Goal: Task Accomplishment & Management: Use online tool/utility

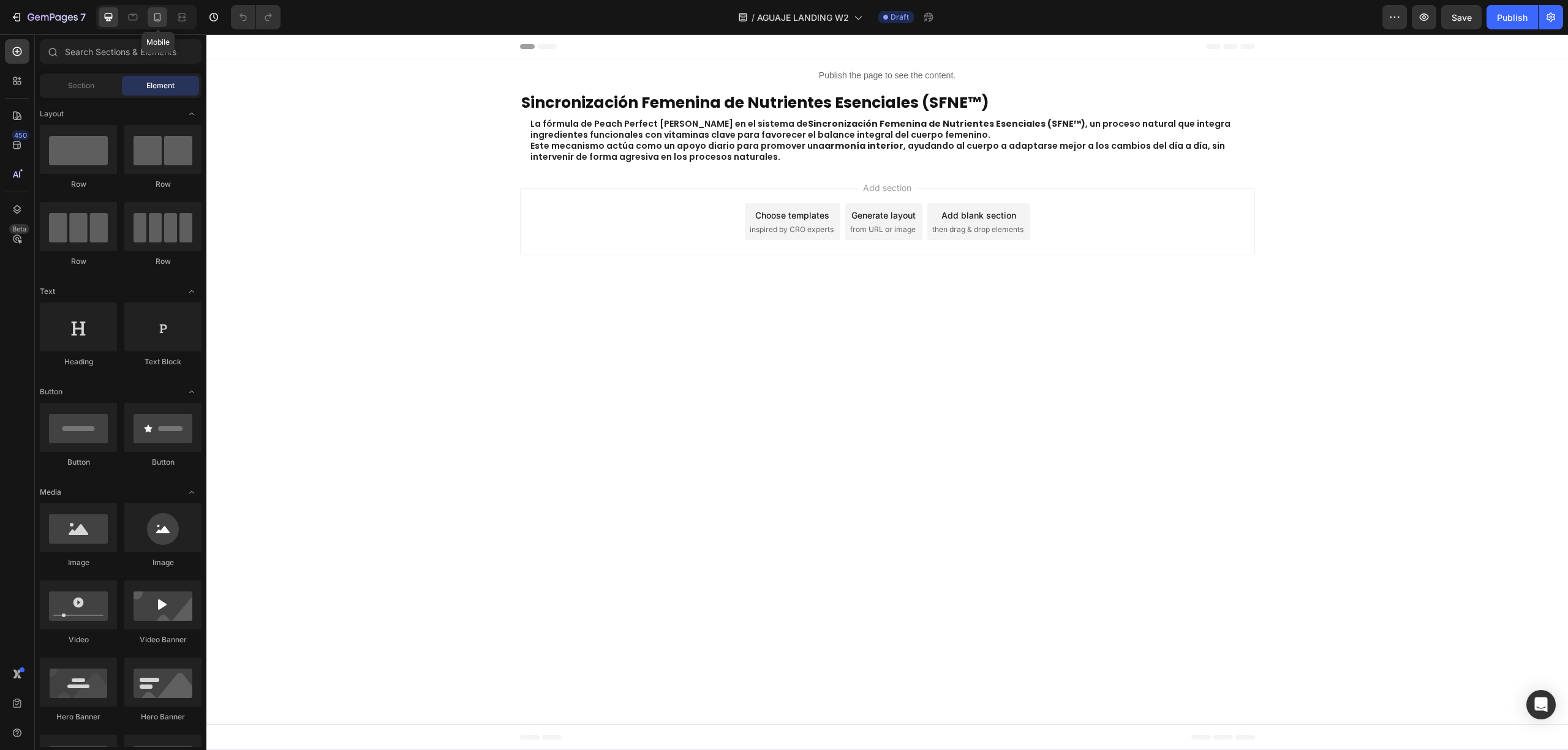
click at [156, 14] on icon at bounding box center [157, 17] width 12 height 12
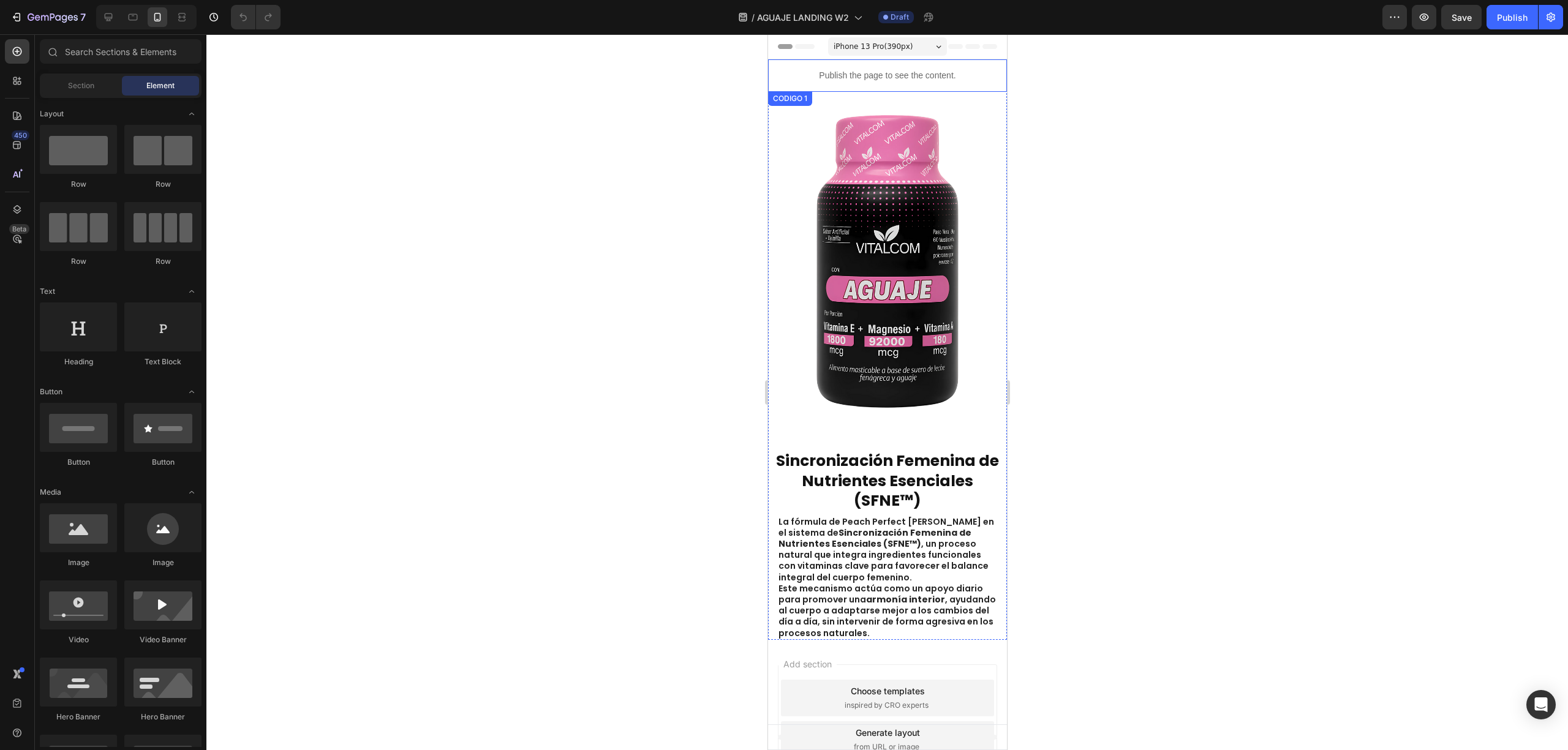
click at [866, 70] on p "Publish the page to see the content." at bounding box center [887, 75] width 239 height 13
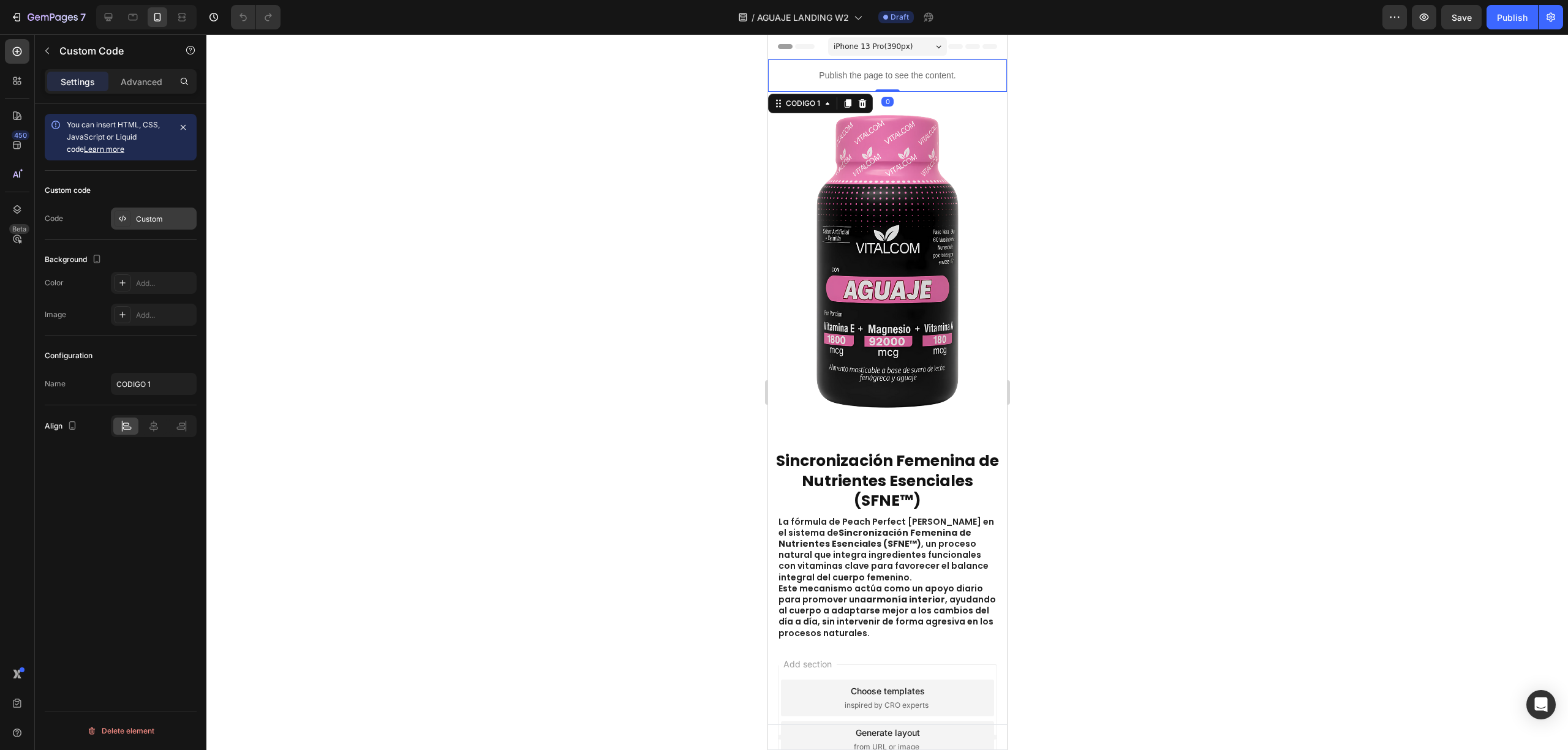
click at [154, 207] on div "Custom code Code Custom" at bounding box center [120, 205] width 152 height 69
click at [156, 214] on div "Custom" at bounding box center [165, 219] width 58 height 11
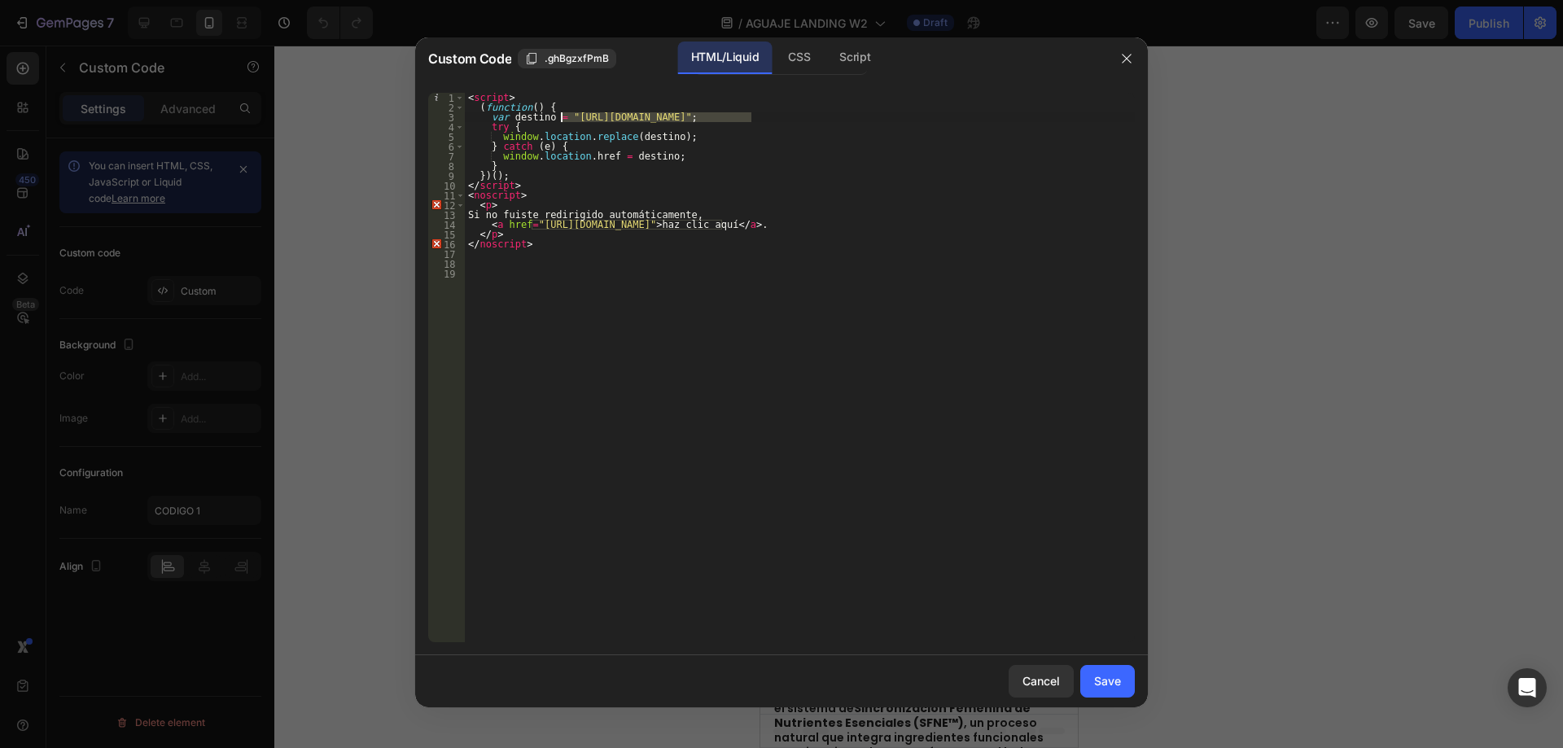
drag, startPoint x: 751, startPoint y: 120, endPoint x: 563, endPoint y: 115, distance: 188.2
click at [563, 115] on div "< script > ( function ( ) { var destino = "[URL][DOMAIN_NAME]" ; try { window .…" at bounding box center [800, 377] width 670 height 569
paste textarea "[DOMAIN_NAME]/products/aguaje-vitalcom-x-60-capsulas-copia"
drag, startPoint x: 721, startPoint y: 226, endPoint x: 532, endPoint y: 226, distance: 188.1
click at [532, 226] on div "< script > ( function ( ) { var destino = "[URL][DOMAIN_NAME]" ; try { window .…" at bounding box center [800, 377] width 670 height 569
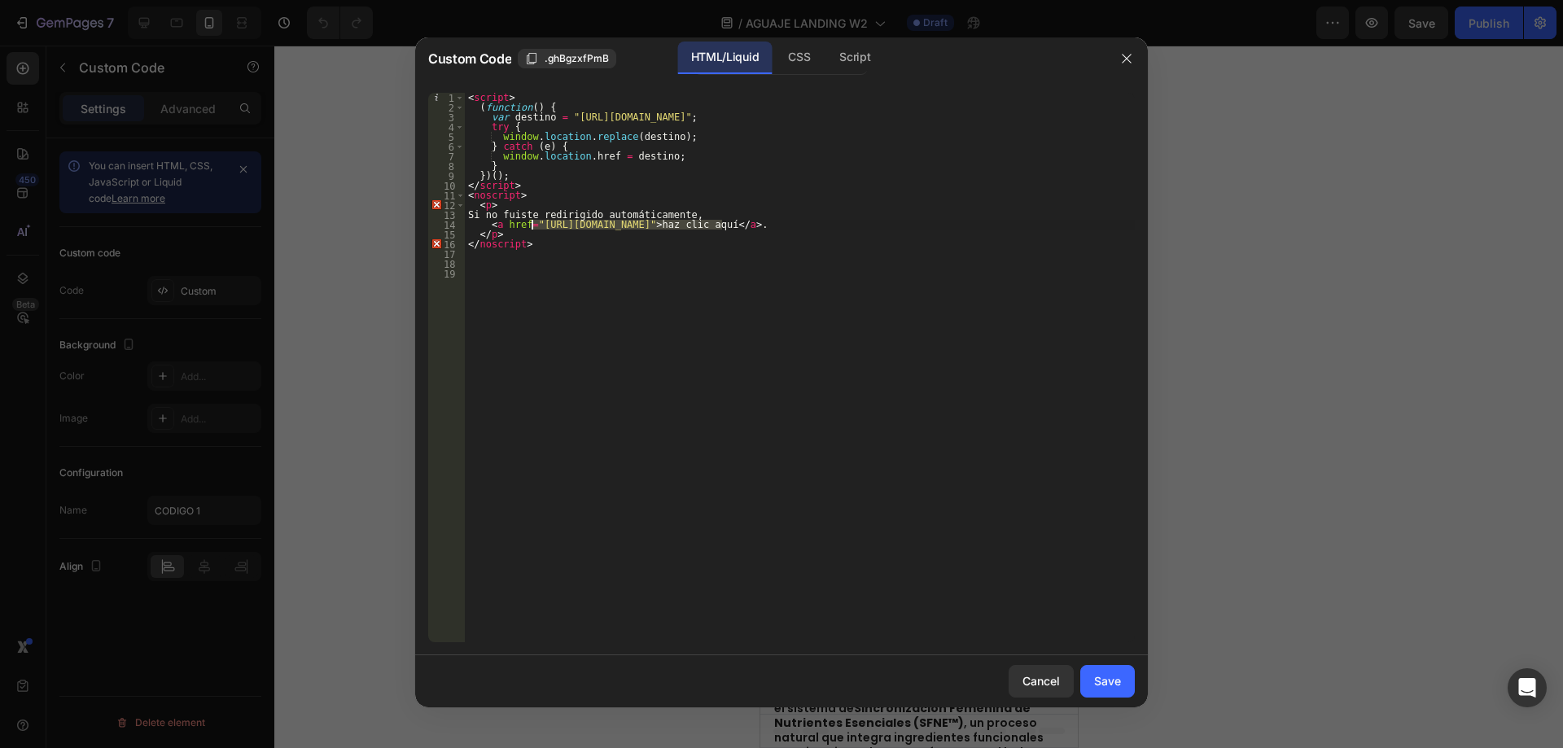
paste textarea "[DOMAIN_NAME]/products/aguaje-vitalcom-x-60-capsulas-copia"
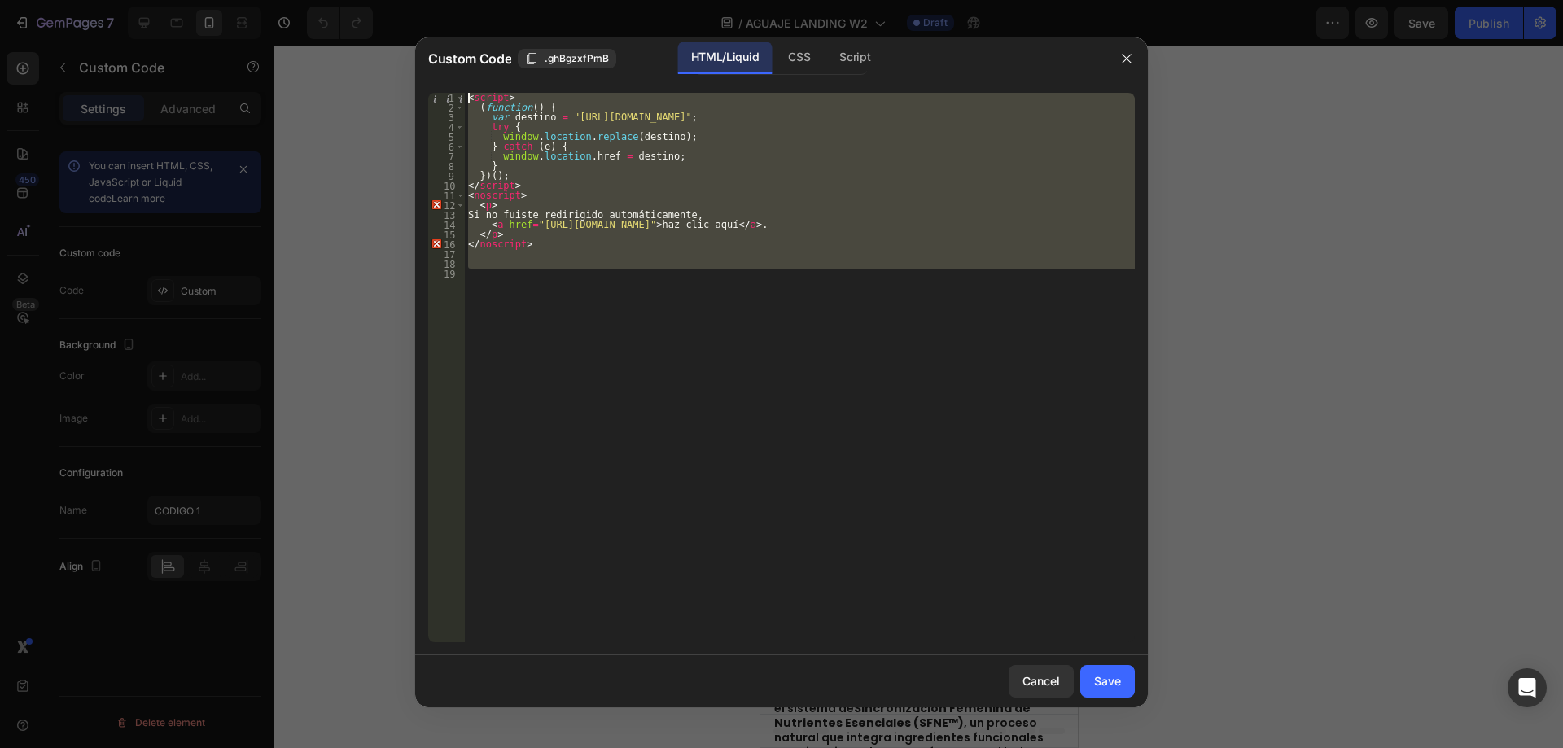
drag, startPoint x: 656, startPoint y: 312, endPoint x: 336, endPoint y: 38, distance: 421.0
click at [336, 38] on div "Custom Code .ghBgzxfPmB HTML/Liquid CSS Script <a href="[URL][DOMAIN_NAME]">haz…" at bounding box center [781, 374] width 1563 height 748
type textarea "<script> (function() {"
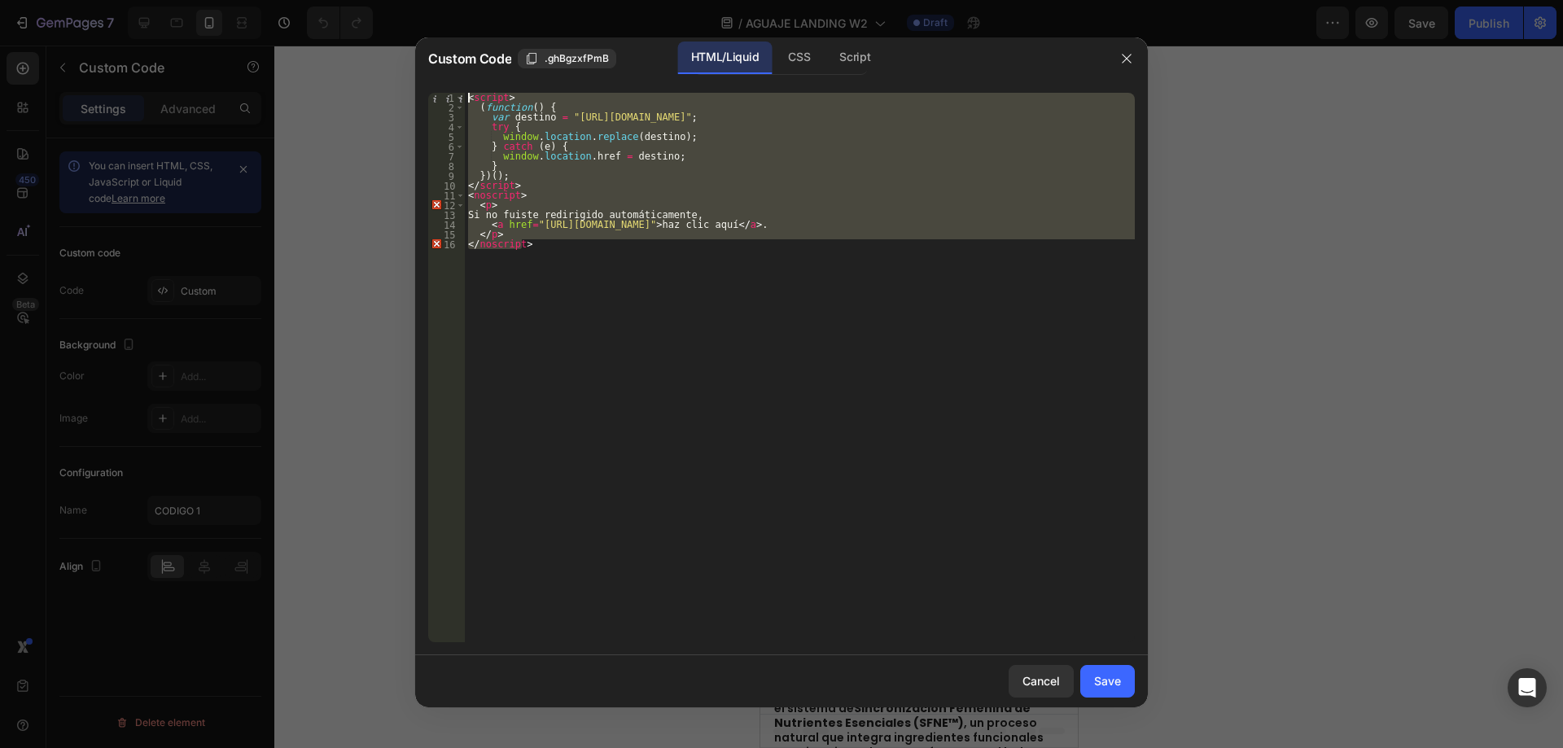
drag, startPoint x: 545, startPoint y: 249, endPoint x: 350, endPoint y: 24, distance: 297.9
click at [350, 24] on div "Custom Code .ghBgzxfPmB HTML/Liquid CSS Script </noscript> 1 2 3 4 5 6 7 8 9 10…" at bounding box center [781, 374] width 1563 height 748
type textarea "<script> (function() {"
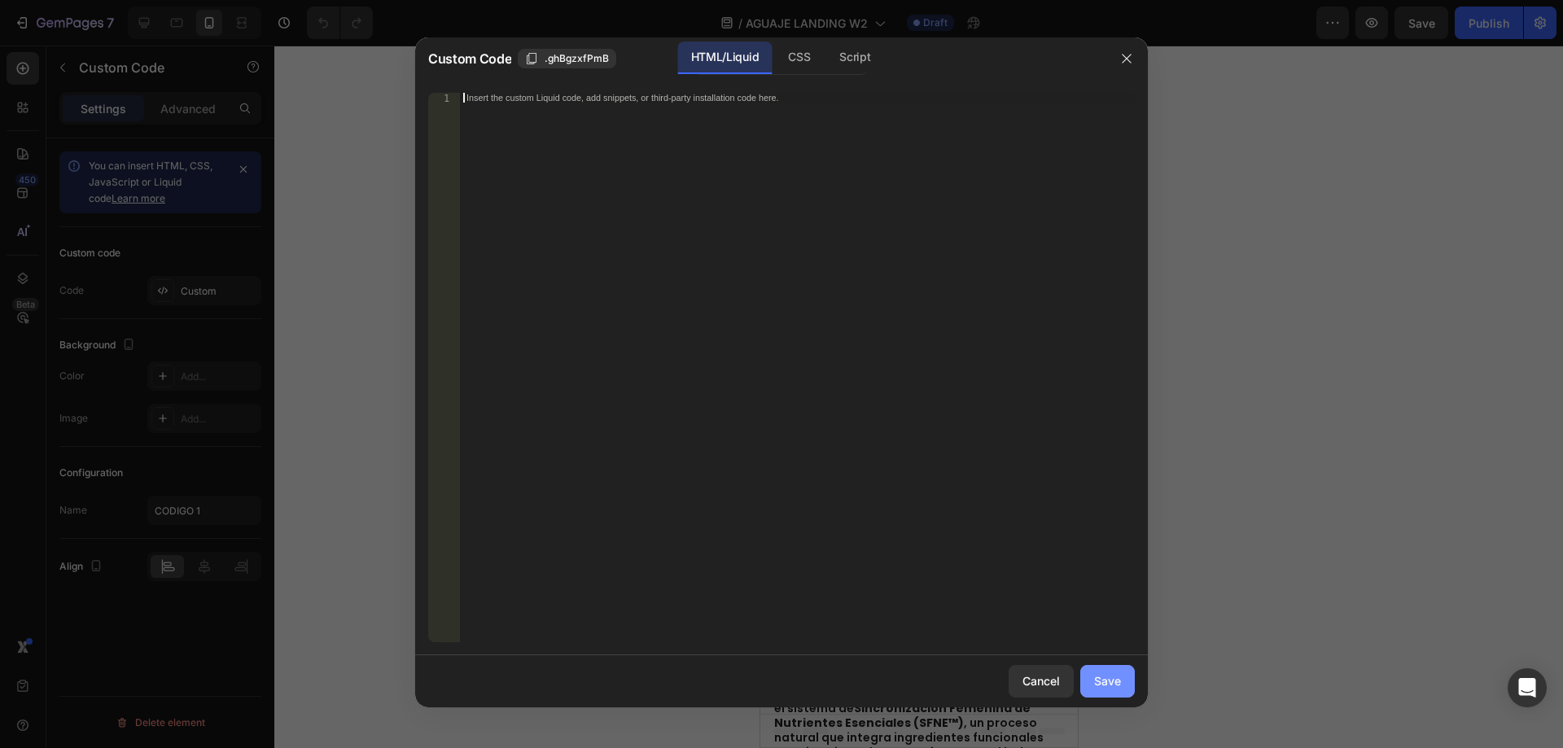
click at [1108, 686] on div "Save" at bounding box center [1107, 680] width 27 height 17
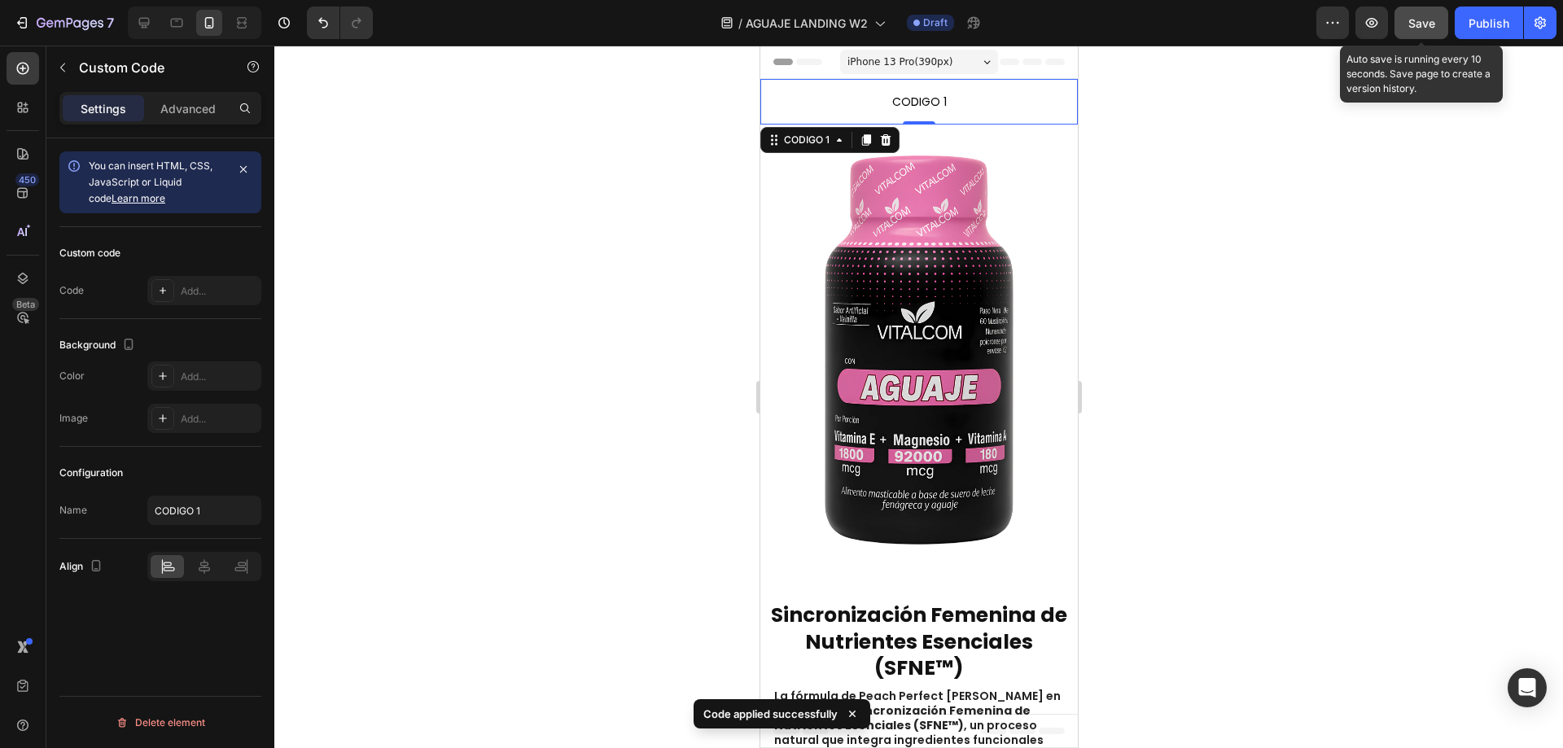
click at [1428, 10] on button "Save" at bounding box center [1422, 23] width 54 height 33
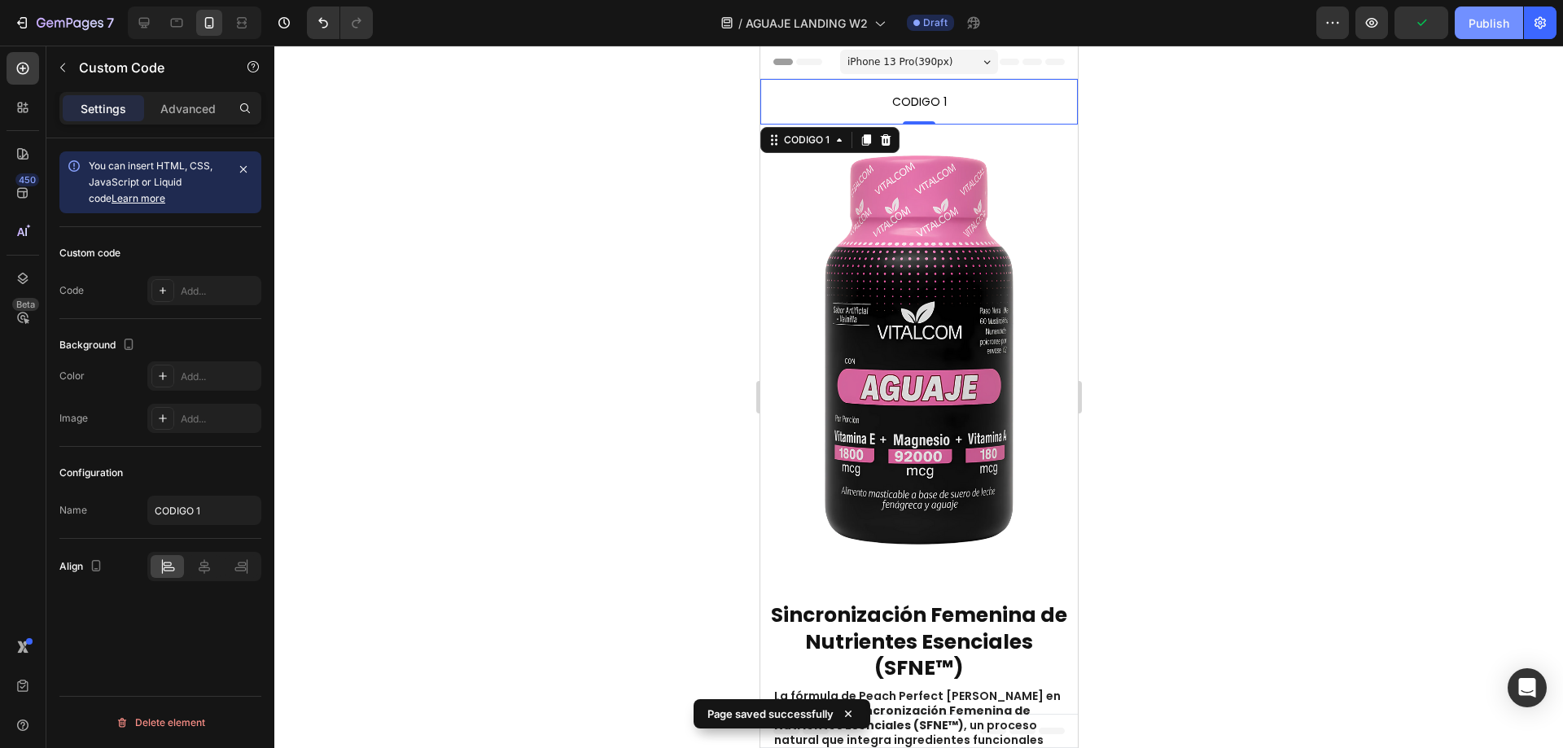
click at [1487, 23] on div "Publish" at bounding box center [1489, 23] width 41 height 17
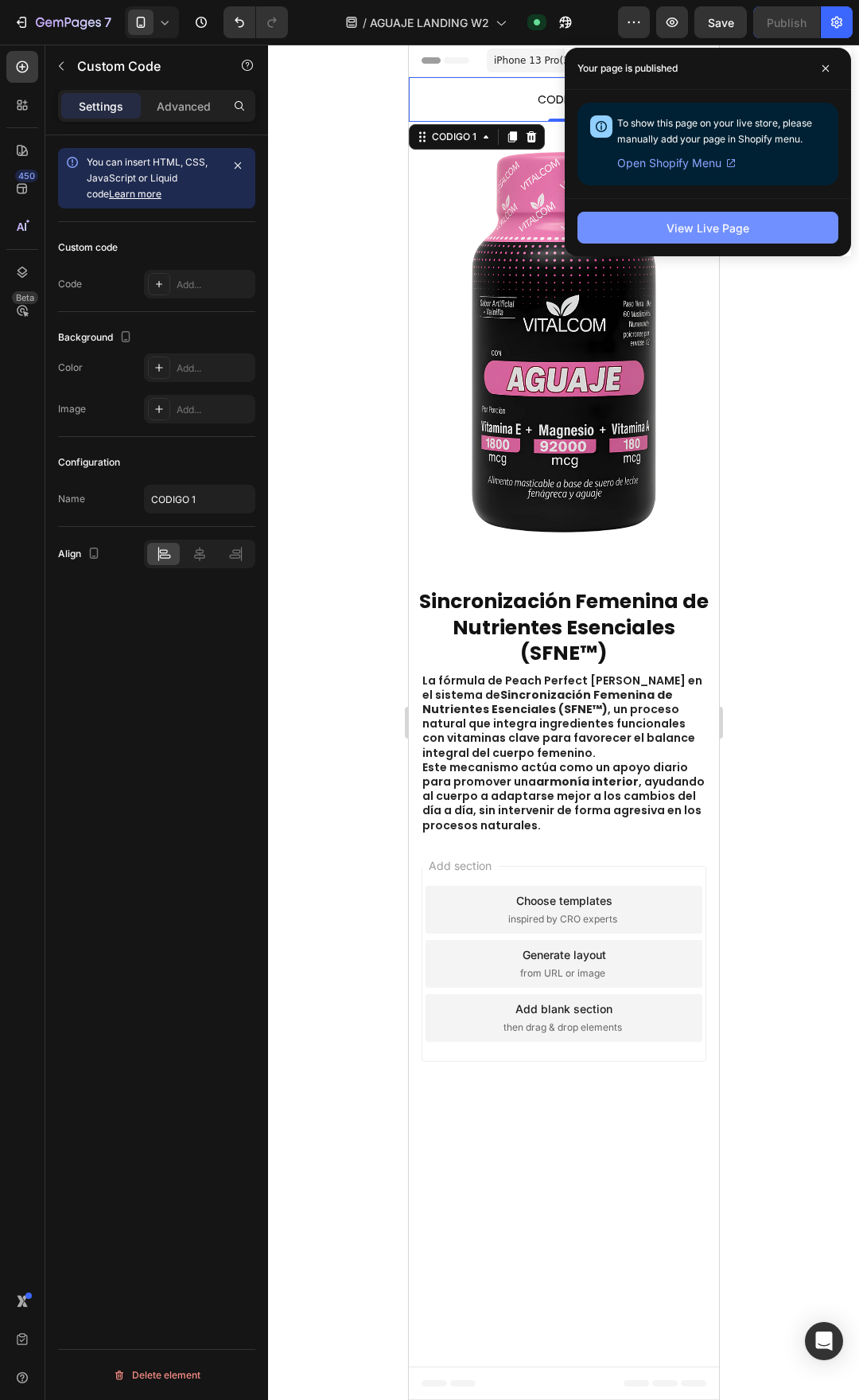
click at [682, 220] on div "View Live Page" at bounding box center [708, 228] width 83 height 17
